Goal: Navigation & Orientation: Understand site structure

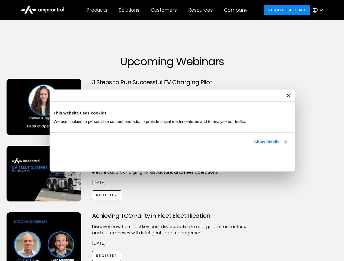
click at [254, 145] on link "Show details" at bounding box center [270, 142] width 32 height 7
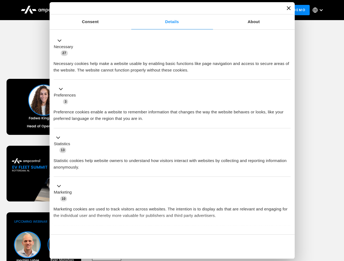
click at [287, 225] on ul "Necessary 27 Necessary cookies help make a website usable by enabling basic fun…" at bounding box center [172, 143] width 242 height 224
click at [338, 219] on div "Achieving TCO Parity in Fleet Electrification Discover how to model key cost dr…" at bounding box center [172, 254] width 342 height 85
click at [167, 10] on div "Customers" at bounding box center [164, 10] width 26 height 6
click at [97, 10] on div "Products" at bounding box center [96, 10] width 21 height 6
click at [129, 10] on div "Solutions" at bounding box center [129, 10] width 21 height 6
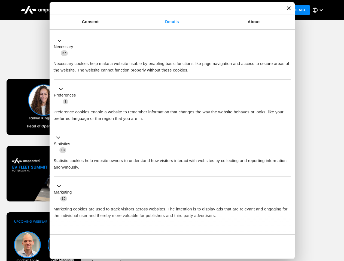
click at [165, 10] on div "Customers" at bounding box center [164, 10] width 26 height 6
click at [201, 10] on div "Resources" at bounding box center [200, 10] width 24 height 6
click at [237, 10] on div "Company" at bounding box center [235, 10] width 23 height 6
click at [319, 10] on div at bounding box center [321, 10] width 4 height 4
